Goal: Information Seeking & Learning: Learn about a topic

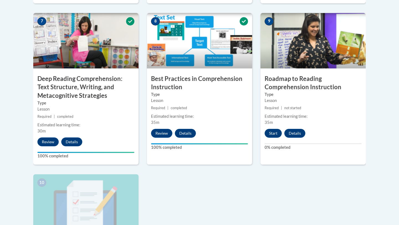
scroll to position [460, 0]
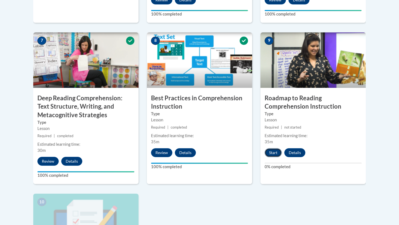
click at [274, 157] on button "Start" at bounding box center [273, 152] width 17 height 9
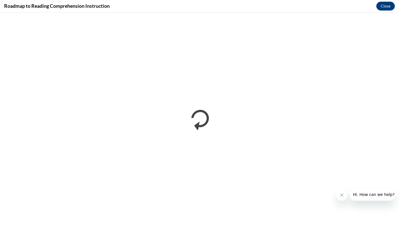
scroll to position [0, 0]
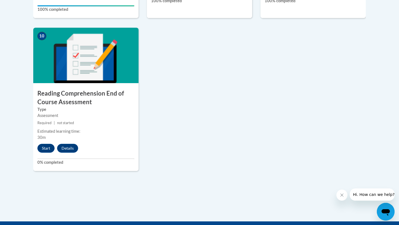
scroll to position [630, 0]
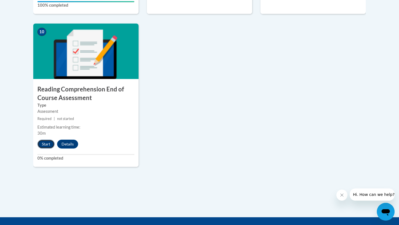
click at [46, 146] on button "Start" at bounding box center [45, 144] width 17 height 9
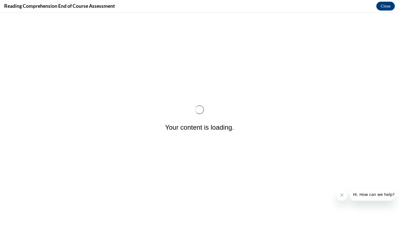
scroll to position [0, 0]
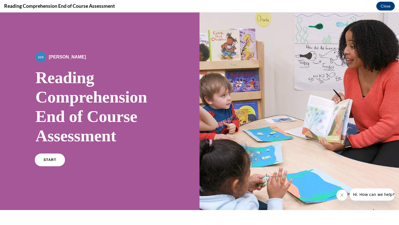
click at [49, 161] on span "START" at bounding box center [50, 160] width 13 height 4
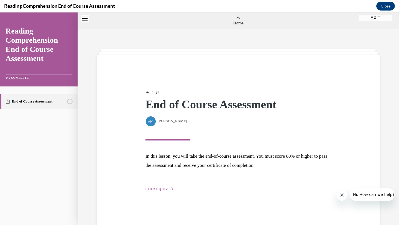
scroll to position [17, 0]
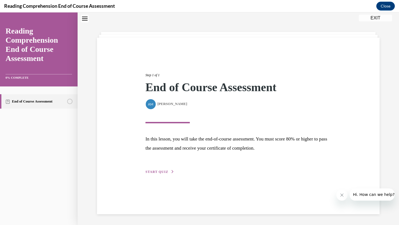
click at [154, 172] on span "START QUIZ" at bounding box center [157, 172] width 23 height 4
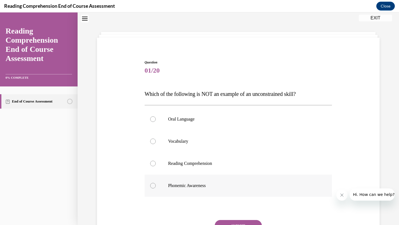
click at [171, 181] on label "Phonemic Awareness" at bounding box center [239, 186] width 188 height 22
click at [156, 183] on input "Phonemic Awareness" at bounding box center [153, 186] width 6 height 6
radio input "true"
click at [222, 221] on button "SUBMIT" at bounding box center [238, 225] width 47 height 11
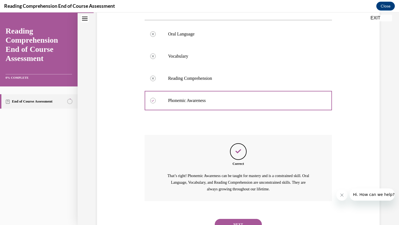
scroll to position [127, 0]
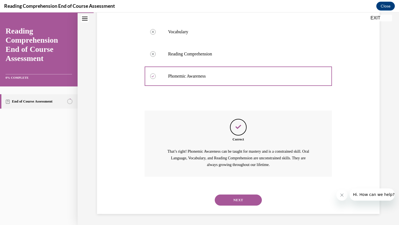
click at [231, 199] on button "NEXT" at bounding box center [238, 200] width 47 height 11
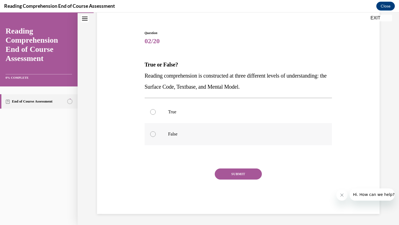
click at [183, 128] on label "False" at bounding box center [239, 134] width 188 height 22
click at [156, 131] on input "False" at bounding box center [153, 134] width 6 height 6
radio input "true"
click at [240, 171] on button "SUBMIT" at bounding box center [238, 174] width 47 height 11
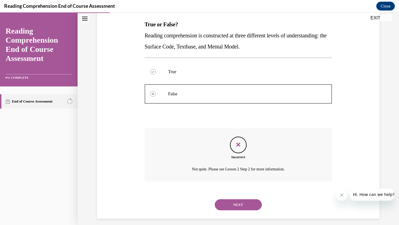
scroll to position [92, 0]
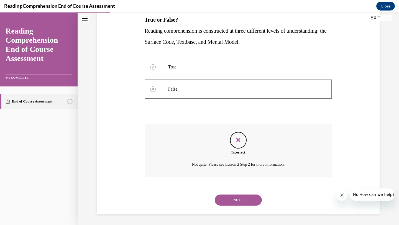
click at [235, 201] on button "NEXT" at bounding box center [238, 200] width 47 height 11
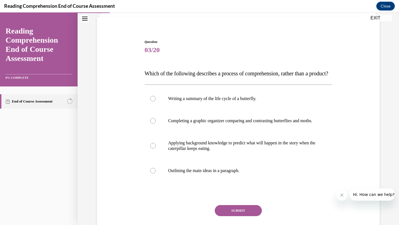
scroll to position [39, 0]
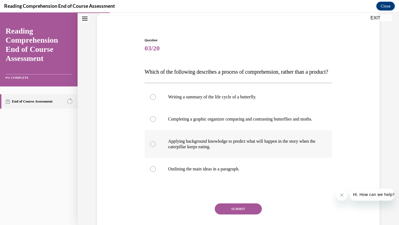
click at [237, 158] on label "Applying background knowledge to predict what will happen in the story when the…" at bounding box center [239, 144] width 188 height 28
click at [156, 147] on input "Applying background knowledge to predict what will happen in the story when the…" at bounding box center [153, 144] width 6 height 6
radio input "true"
click at [242, 215] on button "SUBMIT" at bounding box center [238, 209] width 47 height 11
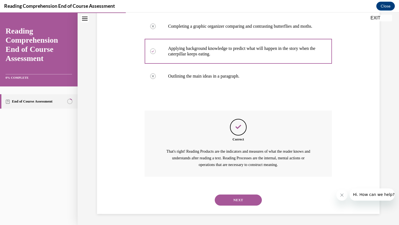
scroll to position [149, 0]
click at [238, 202] on button "NEXT" at bounding box center [238, 200] width 47 height 11
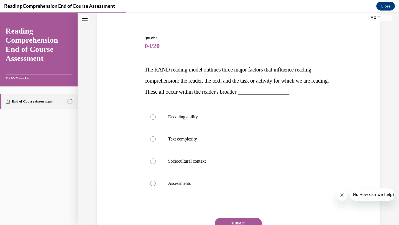
scroll to position [44, 0]
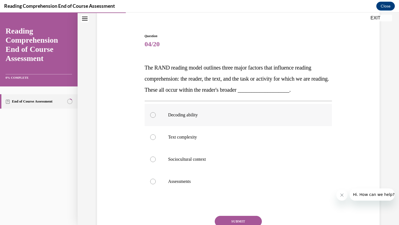
click at [217, 121] on label "Decoding ability" at bounding box center [239, 115] width 188 height 22
click at [156, 118] on input "Decoding ability" at bounding box center [153, 115] width 6 height 6
radio input "true"
click at [233, 222] on button "SUBMIT" at bounding box center [238, 221] width 47 height 11
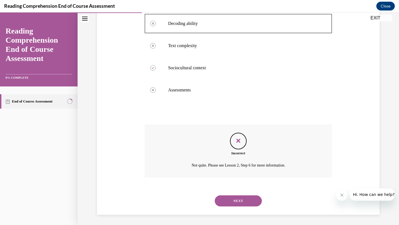
scroll to position [136, 0]
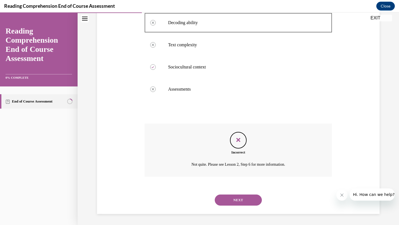
click at [235, 199] on button "NEXT" at bounding box center [238, 200] width 47 height 11
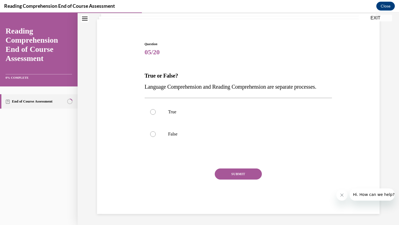
scroll to position [47, 0]
click at [217, 137] on label "False" at bounding box center [239, 134] width 188 height 22
click at [156, 137] on input "False" at bounding box center [153, 134] width 6 height 6
radio input "true"
click at [237, 173] on button "SUBMIT" at bounding box center [238, 174] width 47 height 11
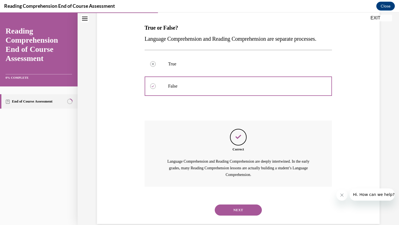
scroll to position [105, 0]
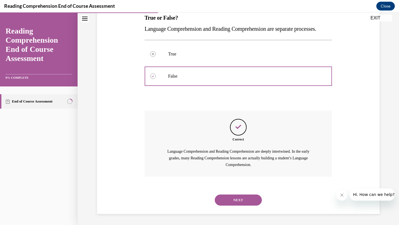
click at [241, 202] on button "NEXT" at bounding box center [238, 200] width 47 height 11
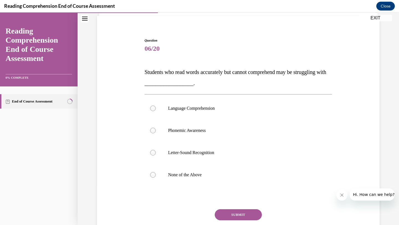
scroll to position [41, 0]
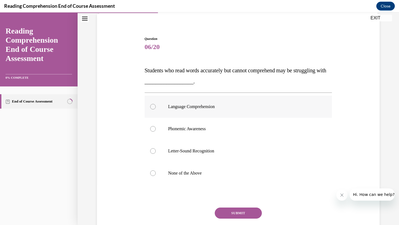
click at [239, 108] on p "Language Comprehension" at bounding box center [243, 107] width 150 height 6
click at [156, 108] on input "Language Comprehension" at bounding box center [153, 107] width 6 height 6
radio input "true"
click at [238, 214] on button "SUBMIT" at bounding box center [238, 213] width 47 height 11
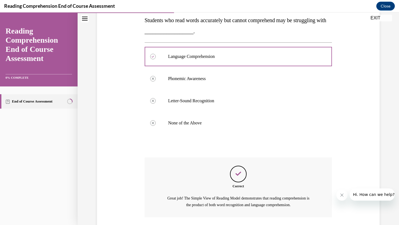
scroll to position [131, 0]
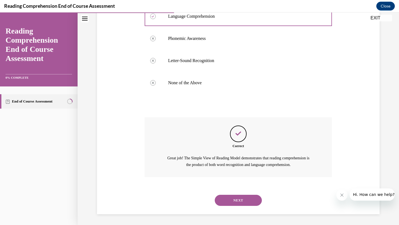
click at [238, 202] on button "NEXT" at bounding box center [238, 200] width 47 height 11
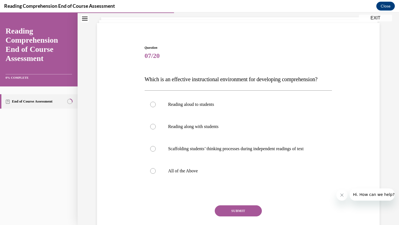
scroll to position [44, 0]
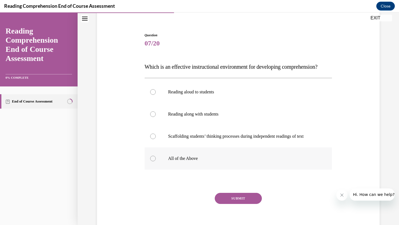
click at [221, 161] on p "All of the Above" at bounding box center [243, 159] width 150 height 6
click at [156, 161] on input "All of the Above" at bounding box center [153, 159] width 6 height 6
radio input "true"
click at [231, 204] on button "SUBMIT" at bounding box center [238, 198] width 47 height 11
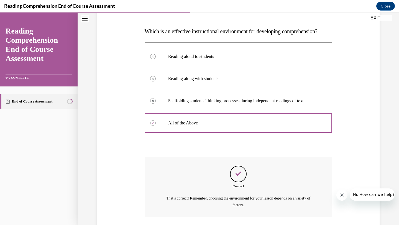
scroll to position [131, 0]
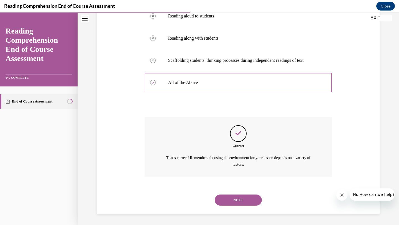
click at [230, 198] on button "NEXT" at bounding box center [238, 200] width 47 height 11
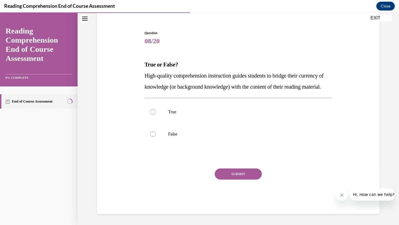
scroll to position [58, 0]
click at [201, 114] on p "True" at bounding box center [243, 112] width 150 height 6
click at [156, 114] on input "True" at bounding box center [153, 112] width 6 height 6
radio input "true"
click at [235, 171] on button "SUBMIT" at bounding box center [238, 174] width 47 height 11
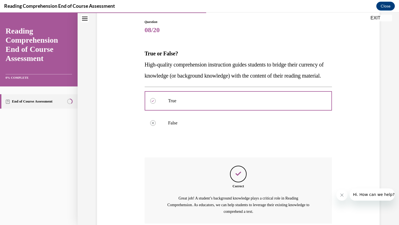
scroll to position [116, 0]
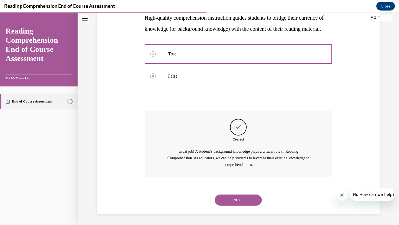
click at [238, 198] on button "NEXT" at bounding box center [238, 200] width 47 height 11
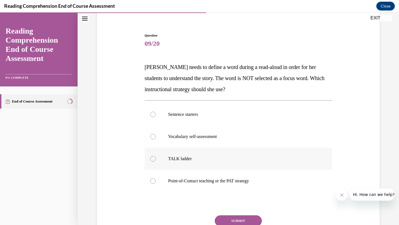
scroll to position [45, 0]
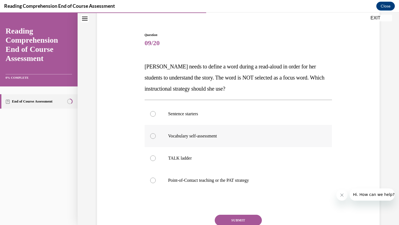
click at [211, 138] on p "Vocabulary self-assessment" at bounding box center [243, 136] width 150 height 6
click at [156, 138] on input "Vocabulary self-assessment" at bounding box center [153, 136] width 6 height 6
radio input "true"
click at [214, 161] on label "TALK ladder" at bounding box center [239, 158] width 188 height 22
click at [156, 161] on input "TALK ladder" at bounding box center [153, 159] width 6 height 6
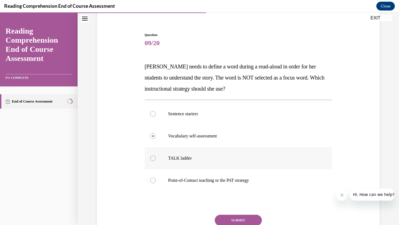
radio input "true"
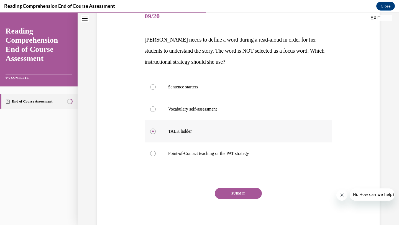
scroll to position [75, 0]
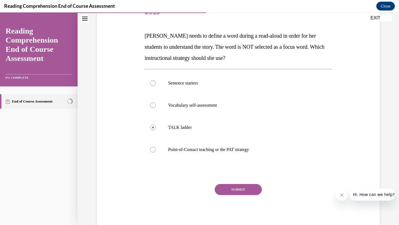
click at [232, 189] on button "SUBMIT" at bounding box center [238, 189] width 47 height 11
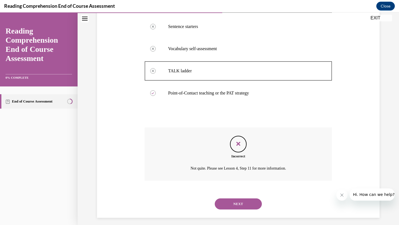
scroll to position [136, 0]
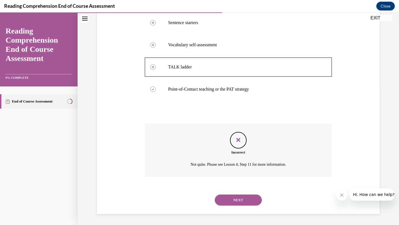
click at [235, 197] on button "NEXT" at bounding box center [238, 200] width 47 height 11
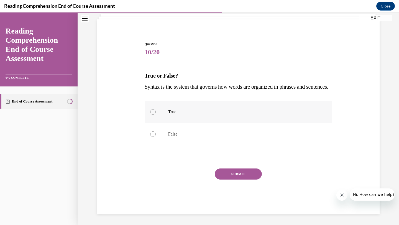
click at [185, 108] on label "True" at bounding box center [239, 112] width 188 height 22
click at [156, 109] on input "True" at bounding box center [153, 112] width 6 height 6
radio input "true"
click at [239, 175] on button "SUBMIT" at bounding box center [238, 174] width 47 height 11
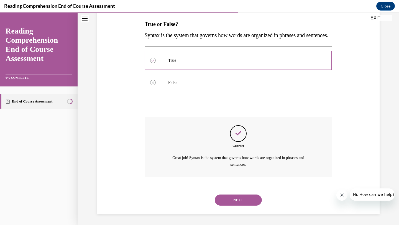
scroll to position [98, 0]
click at [235, 198] on button "NEXT" at bounding box center [238, 200] width 47 height 11
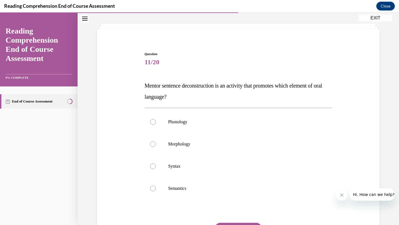
scroll to position [31, 0]
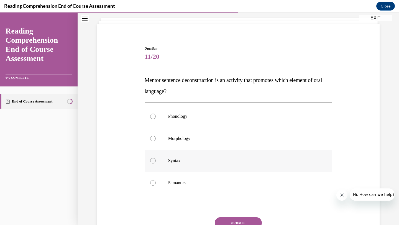
click at [232, 165] on label "Syntax" at bounding box center [239, 161] width 188 height 22
click at [156, 164] on input "Syntax" at bounding box center [153, 161] width 6 height 6
radio input "true"
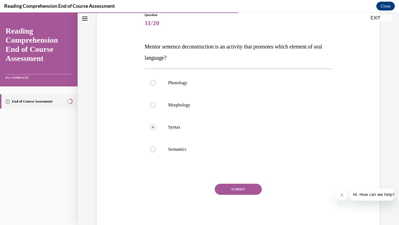
click at [231, 188] on button "SUBMIT" at bounding box center [238, 189] width 47 height 11
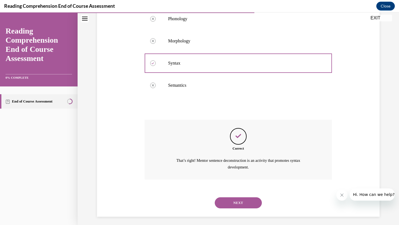
scroll to position [131, 0]
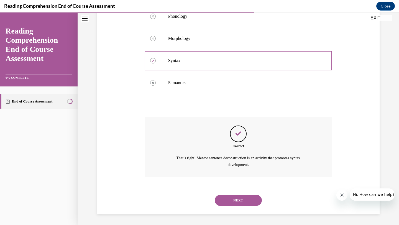
click at [228, 198] on button "NEXT" at bounding box center [238, 200] width 47 height 11
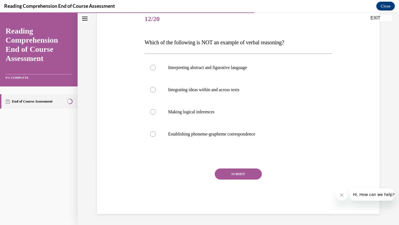
scroll to position [62, 0]
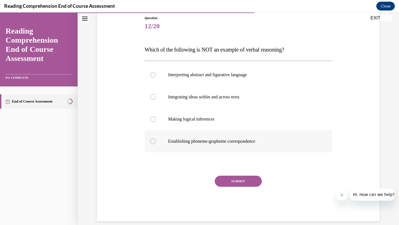
click at [218, 137] on label "Establishing phoneme-grapheme correspondence" at bounding box center [239, 141] width 188 height 22
click at [156, 139] on input "Establishing phoneme-grapheme correspondence" at bounding box center [153, 142] width 6 height 6
radio input "true"
click at [229, 102] on label "Integrating ideas within and across texts" at bounding box center [239, 97] width 188 height 22
click at [156, 100] on input "Integrating ideas within and across texts" at bounding box center [153, 97] width 6 height 6
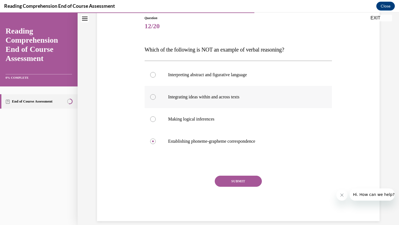
radio input "true"
click at [245, 181] on button "SUBMIT" at bounding box center [238, 181] width 47 height 11
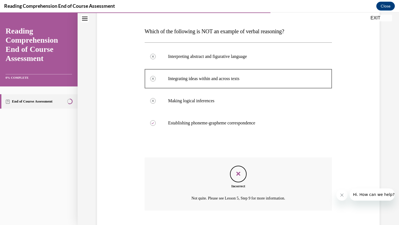
scroll to position [114, 0]
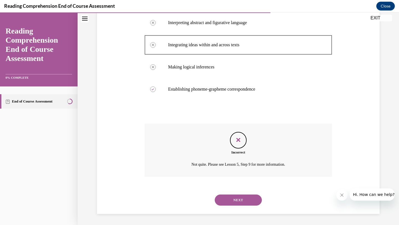
click at [234, 198] on button "NEXT" at bounding box center [238, 200] width 47 height 11
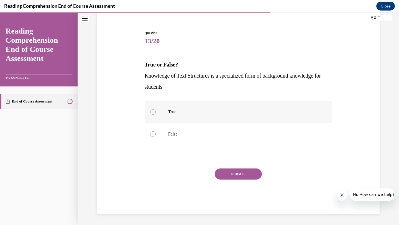
click at [198, 120] on label "True" at bounding box center [239, 112] width 188 height 22
click at [156, 115] on input "True" at bounding box center [153, 112] width 6 height 6
radio input "true"
click at [231, 171] on button "SUBMIT" at bounding box center [238, 174] width 47 height 11
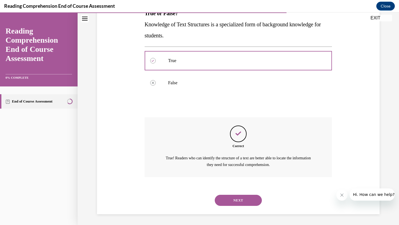
click at [232, 200] on button "NEXT" at bounding box center [238, 200] width 47 height 11
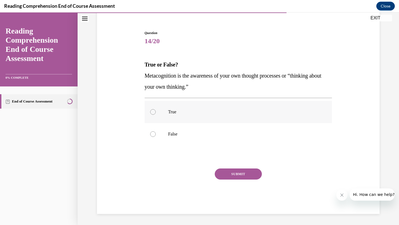
click at [204, 112] on p "True" at bounding box center [243, 112] width 150 height 6
click at [156, 112] on input "True" at bounding box center [153, 112] width 6 height 6
radio input "true"
click at [231, 178] on button "SUBMIT" at bounding box center [238, 174] width 47 height 11
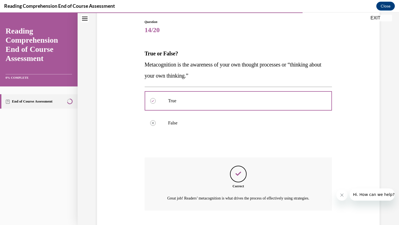
scroll to position [98, 0]
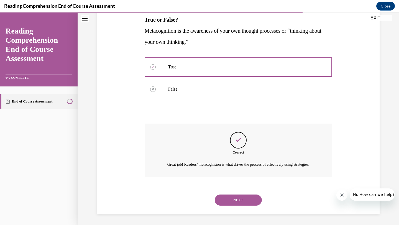
click at [234, 199] on button "NEXT" at bounding box center [238, 200] width 47 height 11
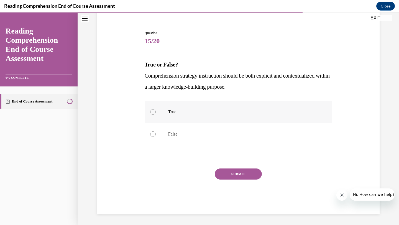
click at [218, 113] on p "True" at bounding box center [243, 112] width 150 height 6
click at [156, 113] on input "True" at bounding box center [153, 112] width 6 height 6
radio input "true"
click at [231, 176] on button "SUBMIT" at bounding box center [238, 174] width 47 height 11
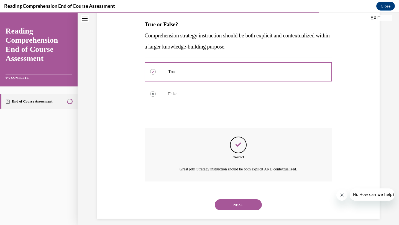
scroll to position [92, 0]
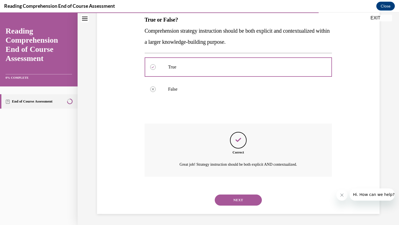
click at [232, 201] on button "NEXT" at bounding box center [238, 200] width 47 height 11
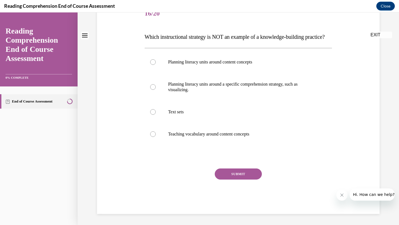
scroll to position [0, 0]
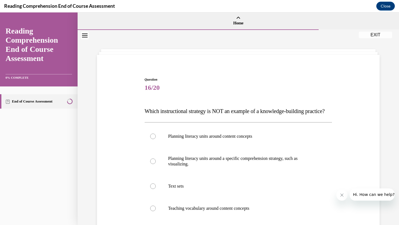
click at [232, 197] on label "Text sets" at bounding box center [239, 186] width 188 height 22
click at [156, 189] on input "Text sets" at bounding box center [153, 187] width 6 height 6
radio input "true"
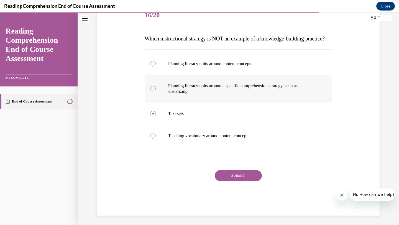
scroll to position [74, 0]
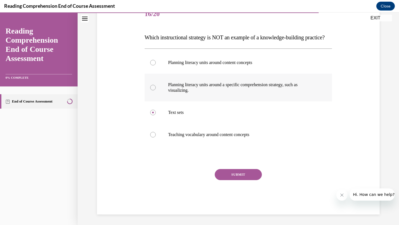
click at [216, 93] on p "Planning literacy units around a specific comprehension strategy, such as visua…" at bounding box center [243, 87] width 150 height 11
click at [156, 90] on input "Planning literacy units around a specific comprehension strategy, such as visua…" at bounding box center [153, 88] width 6 height 6
radio input "true"
click at [236, 180] on button "SUBMIT" at bounding box center [238, 174] width 47 height 11
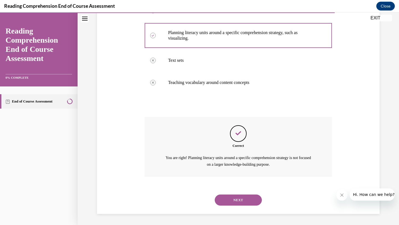
scroll to position [137, 0]
click at [234, 198] on button "NEXT" at bounding box center [238, 200] width 47 height 11
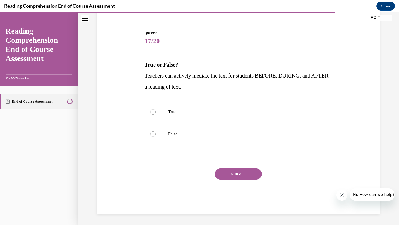
scroll to position [47, 0]
click at [190, 116] on label "True" at bounding box center [239, 112] width 188 height 22
click at [156, 115] on input "True" at bounding box center [153, 112] width 6 height 6
radio input "true"
click at [228, 173] on button "SUBMIT" at bounding box center [238, 174] width 47 height 11
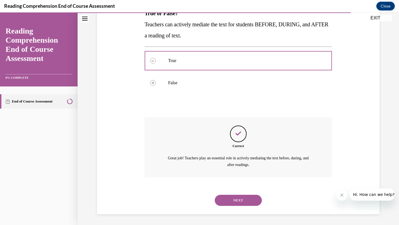
click at [228, 201] on button "NEXT" at bounding box center [238, 200] width 47 height 11
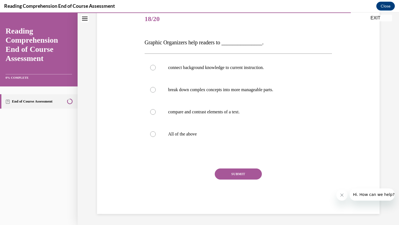
scroll to position [62, 0]
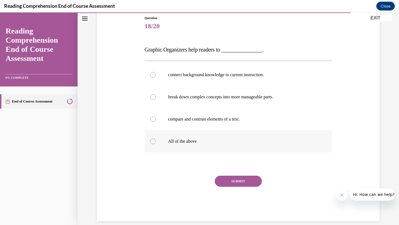
click at [211, 145] on label "All of the above" at bounding box center [239, 141] width 188 height 22
click at [156, 144] on input "All of the above" at bounding box center [153, 142] width 6 height 6
radio input "true"
click at [233, 181] on button "SUBMIT" at bounding box center [238, 181] width 47 height 11
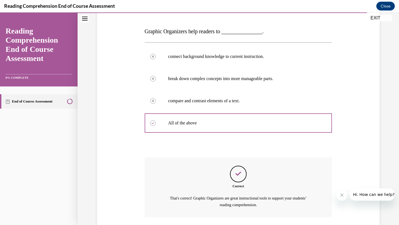
scroll to position [120, 0]
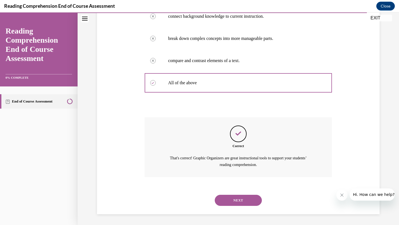
click at [232, 200] on button "NEXT" at bounding box center [238, 200] width 47 height 11
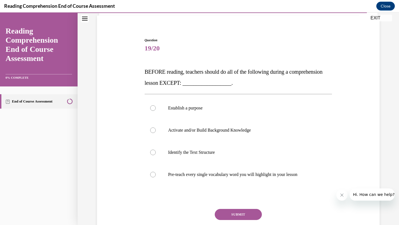
scroll to position [40, 0]
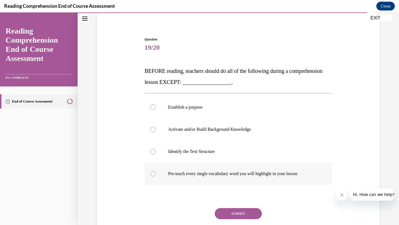
click at [226, 178] on label "Pre-teach every single vocabulary word you will highlight in your lesson" at bounding box center [239, 174] width 188 height 22
click at [156, 177] on input "Pre-teach every single vocabulary word you will highlight in your lesson" at bounding box center [153, 174] width 6 height 6
radio input "true"
click at [241, 217] on button "SUBMIT" at bounding box center [238, 213] width 47 height 11
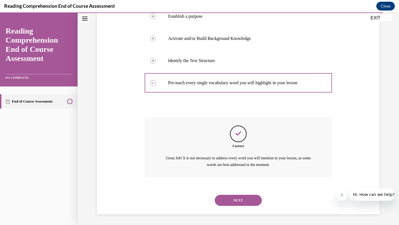
click at [234, 199] on button "NEXT" at bounding box center [238, 200] width 47 height 11
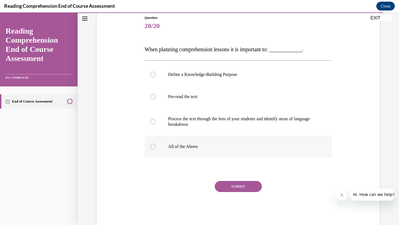
click at [226, 153] on label "All of the Above" at bounding box center [239, 147] width 188 height 22
click at [156, 150] on input "All of the Above" at bounding box center [153, 147] width 6 height 6
radio input "true"
click at [230, 187] on button "SUBMIT" at bounding box center [238, 186] width 47 height 11
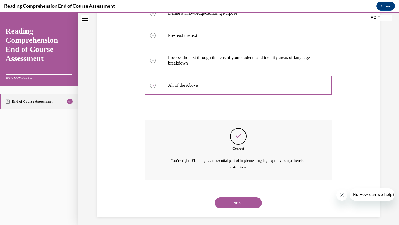
scroll to position [126, 0]
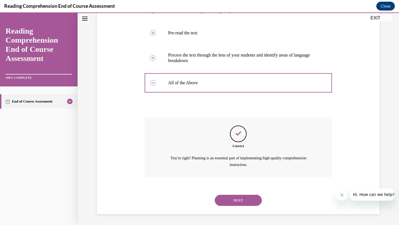
click at [232, 198] on button "NEXT" at bounding box center [238, 200] width 47 height 11
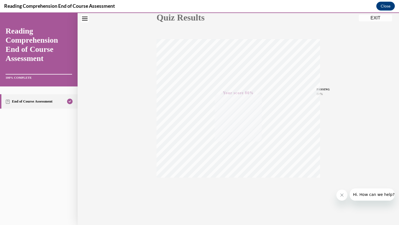
scroll to position [72, 0]
click at [369, 17] on button "EXIT" at bounding box center [375, 18] width 33 height 7
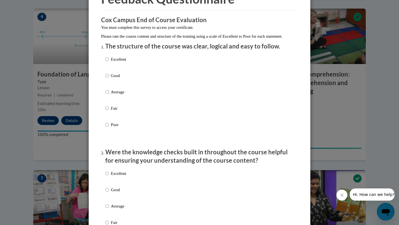
scroll to position [0, 0]
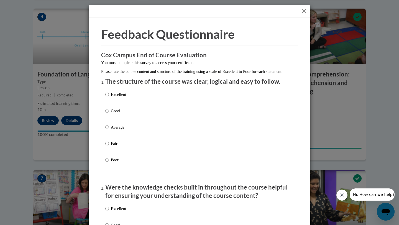
click at [305, 11] on button "Close" at bounding box center [304, 10] width 7 height 7
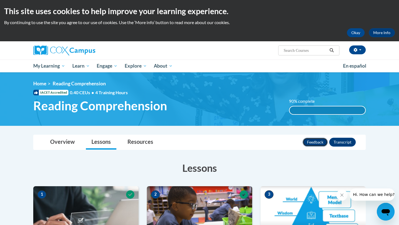
click at [311, 144] on button "Feedback" at bounding box center [315, 142] width 25 height 9
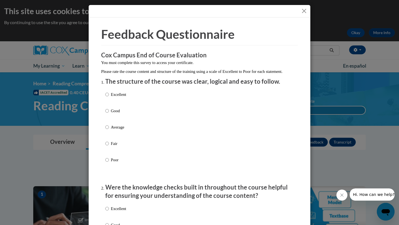
click at [304, 8] on button "Close" at bounding box center [304, 10] width 7 height 7
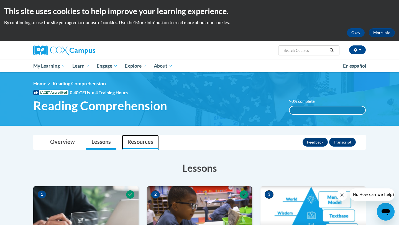
click at [140, 144] on link "Resources" at bounding box center [140, 142] width 37 height 15
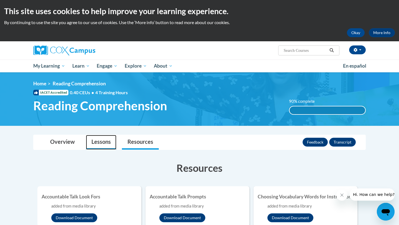
click at [97, 145] on link "Lessons" at bounding box center [101, 142] width 31 height 15
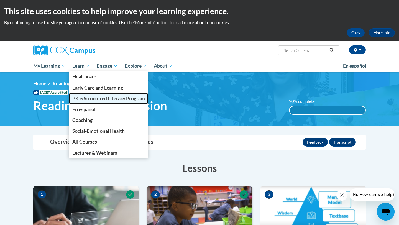
click at [95, 98] on span "PK-5 Structured Literacy Program" at bounding box center [108, 99] width 73 height 6
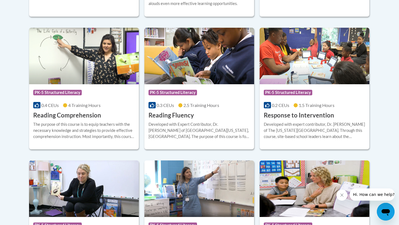
scroll to position [510, 0]
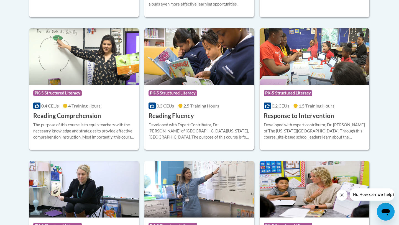
click at [210, 129] on div "Developed with Expert Contributor, Dr. [PERSON_NAME] of [GEOGRAPHIC_DATA][US_ST…" at bounding box center [200, 131] width 102 height 18
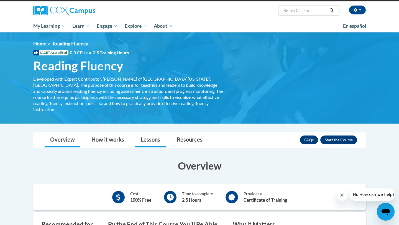
scroll to position [48, 0]
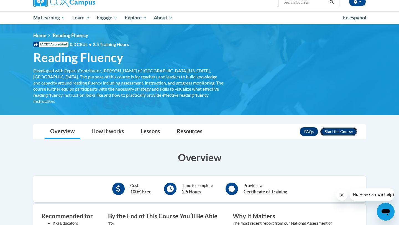
click at [343, 127] on button "Enroll" at bounding box center [339, 131] width 37 height 9
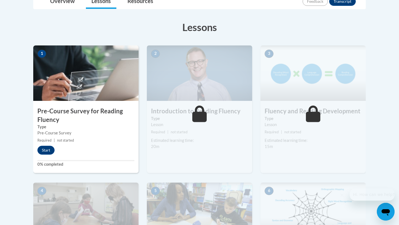
scroll to position [170, 0]
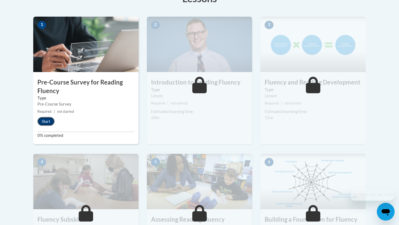
click at [46, 121] on button "Start" at bounding box center [45, 121] width 17 height 9
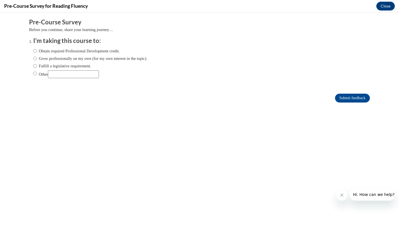
scroll to position [0, 0]
click at [57, 64] on label "Fulfill a legislative requirement." at bounding box center [62, 66] width 58 height 6
click at [37, 64] on input "Fulfill a legislative requirement." at bounding box center [35, 66] width 4 height 6
radio input "true"
click at [357, 97] on input "Submit feedback" at bounding box center [352, 98] width 35 height 9
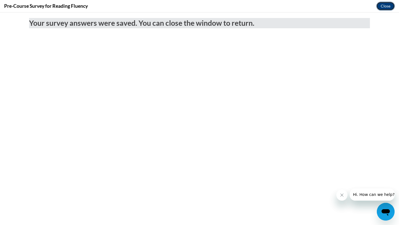
click at [385, 7] on button "Close" at bounding box center [386, 6] width 19 height 9
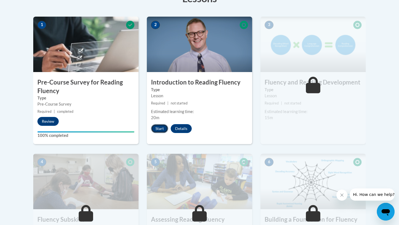
click at [159, 128] on button "Start" at bounding box center [159, 128] width 17 height 9
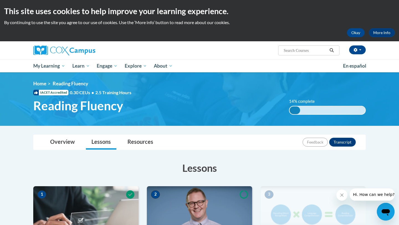
scroll to position [18, 0]
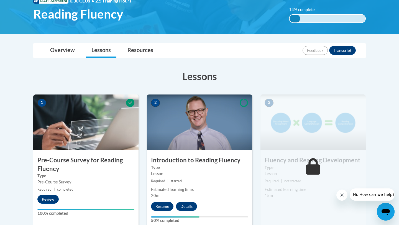
scroll to position [97, 0]
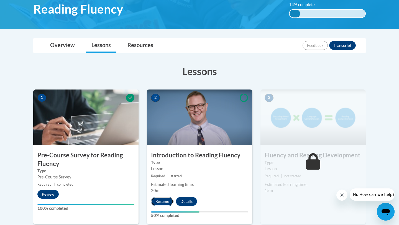
click at [166, 200] on button "Resume" at bounding box center [162, 201] width 22 height 9
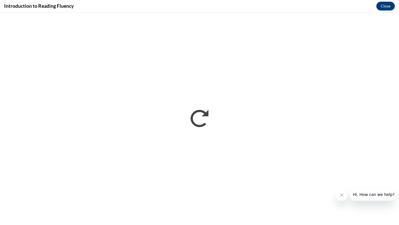
scroll to position [0, 0]
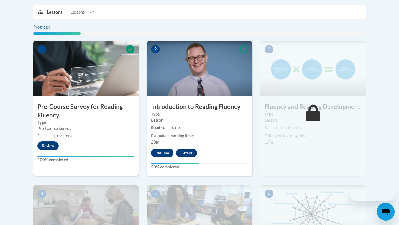
scroll to position [97, 0]
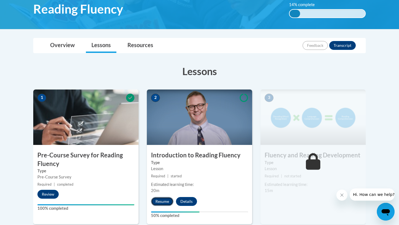
click at [164, 204] on button "Resume" at bounding box center [162, 201] width 22 height 9
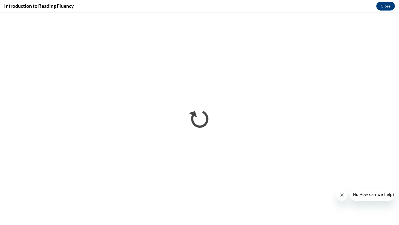
scroll to position [0, 0]
click at [343, 198] on button "Close message from company" at bounding box center [342, 195] width 11 height 11
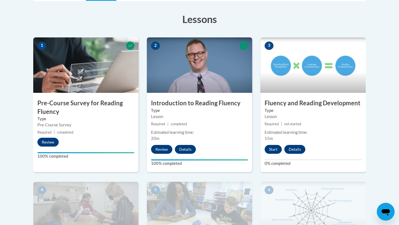
scroll to position [150, 0]
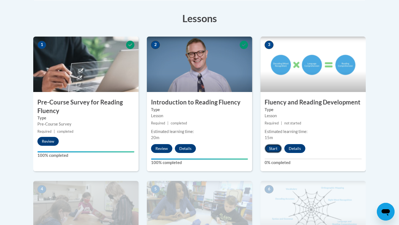
click at [277, 146] on button "Start" at bounding box center [273, 148] width 17 height 9
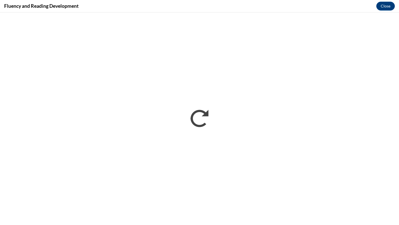
scroll to position [0, 0]
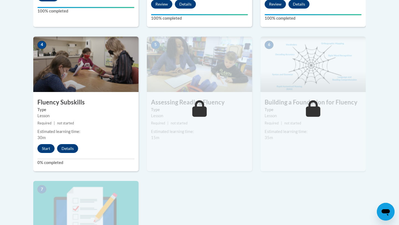
scroll to position [296, 0]
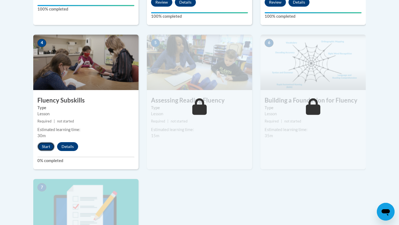
click at [41, 146] on button "Start" at bounding box center [45, 146] width 17 height 9
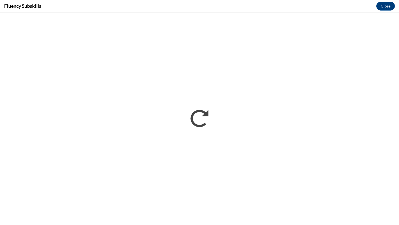
scroll to position [0, 0]
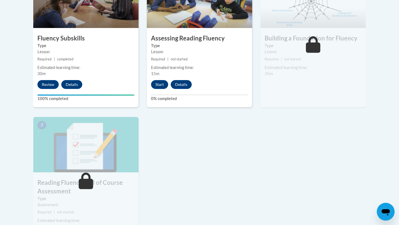
scroll to position [351, 0]
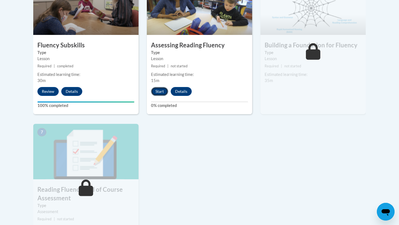
click at [160, 90] on button "Start" at bounding box center [159, 91] width 17 height 9
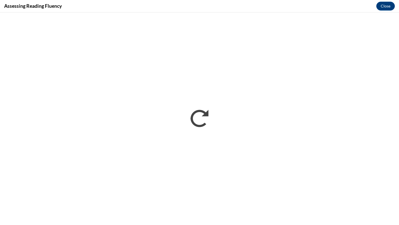
scroll to position [0, 0]
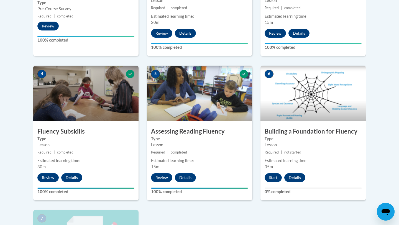
scroll to position [267, 0]
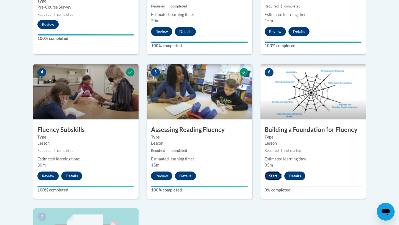
click at [280, 176] on button "Start" at bounding box center [273, 176] width 17 height 9
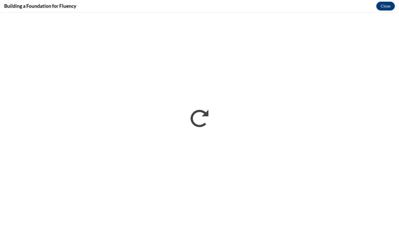
scroll to position [0, 0]
